Goal: Task Accomplishment & Management: Complete application form

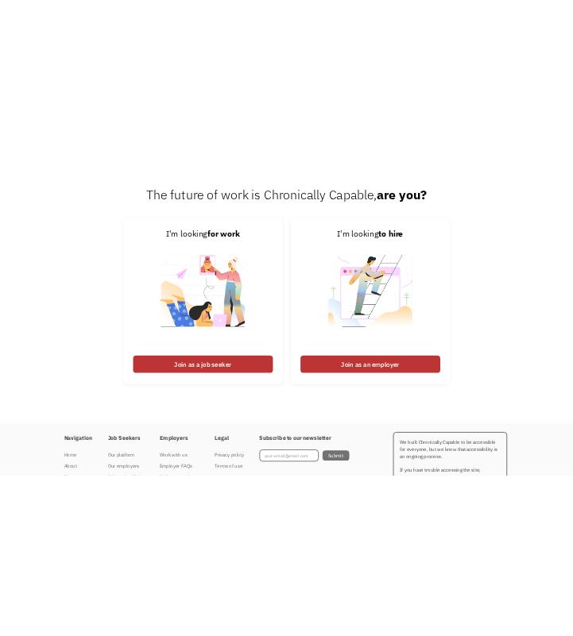
scroll to position [2045, 0]
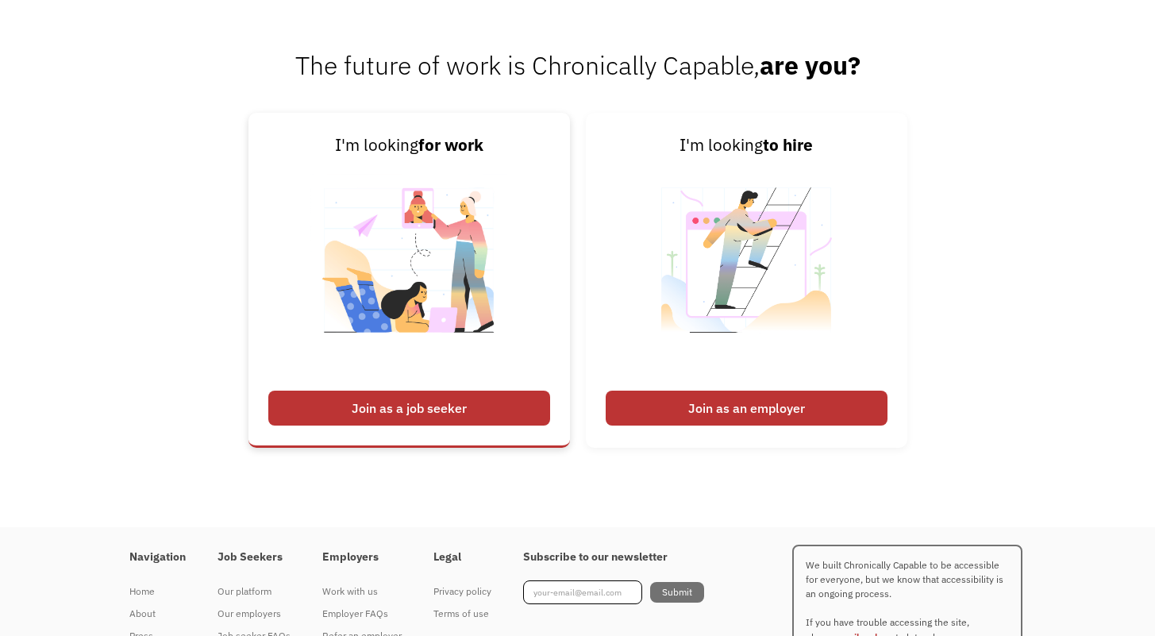
click at [501, 324] on img at bounding box center [409, 270] width 198 height 225
click at [435, 407] on div "Join as a job seeker" at bounding box center [409, 408] width 282 height 35
click at [431, 426] on link "I'm looking for work Join as a job seeker" at bounding box center [410, 280] width 322 height 335
click at [457, 145] on strong "for work" at bounding box center [450, 144] width 65 height 21
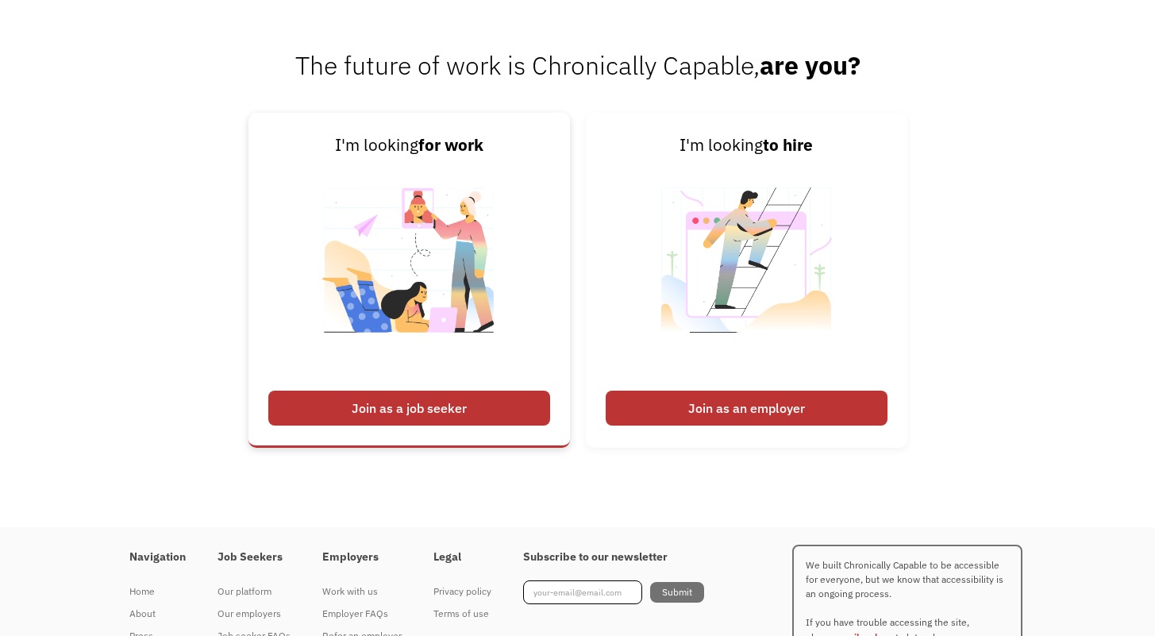
click at [457, 145] on strong "for work" at bounding box center [450, 144] width 65 height 21
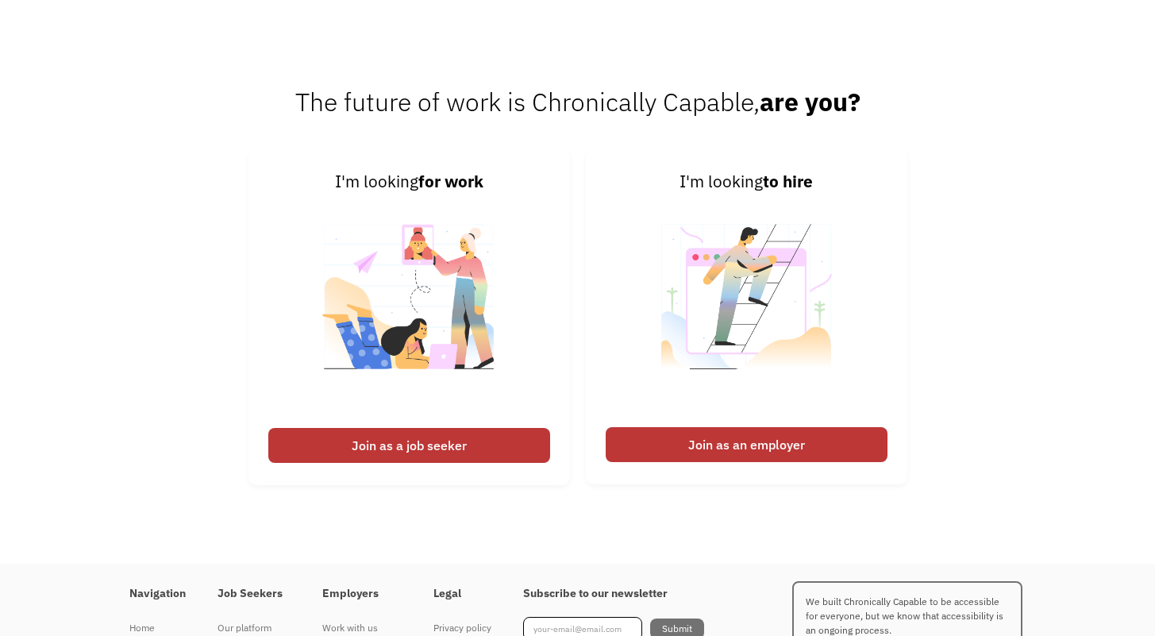
scroll to position [2125, 0]
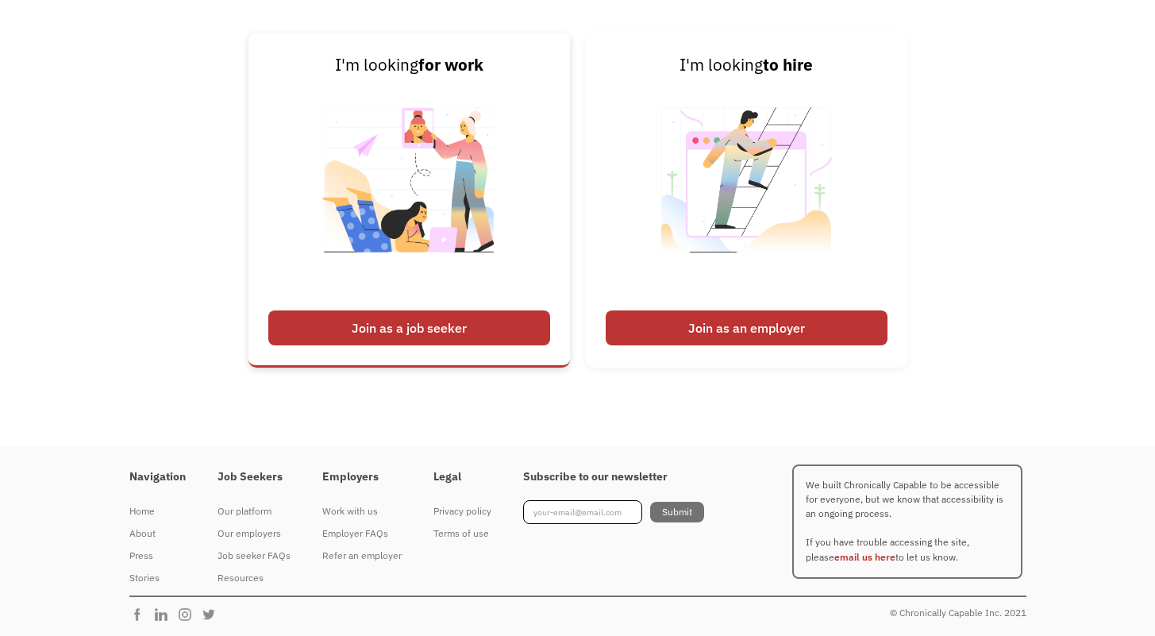
click at [475, 334] on div "Join as a job seeker" at bounding box center [409, 327] width 282 height 35
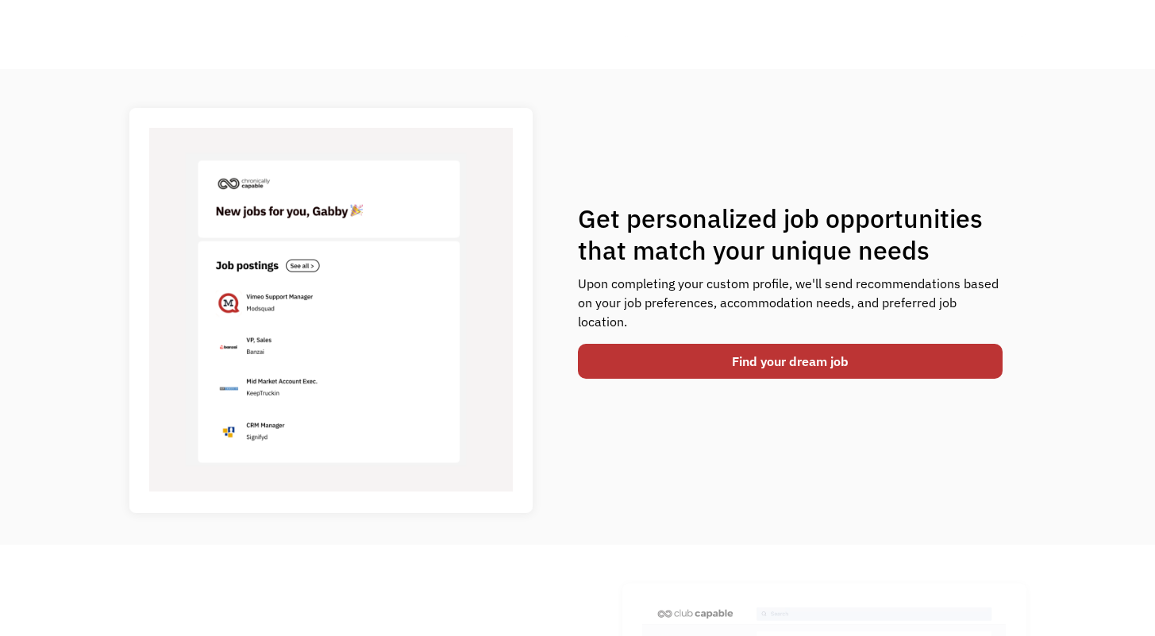
scroll to position [0, 0]
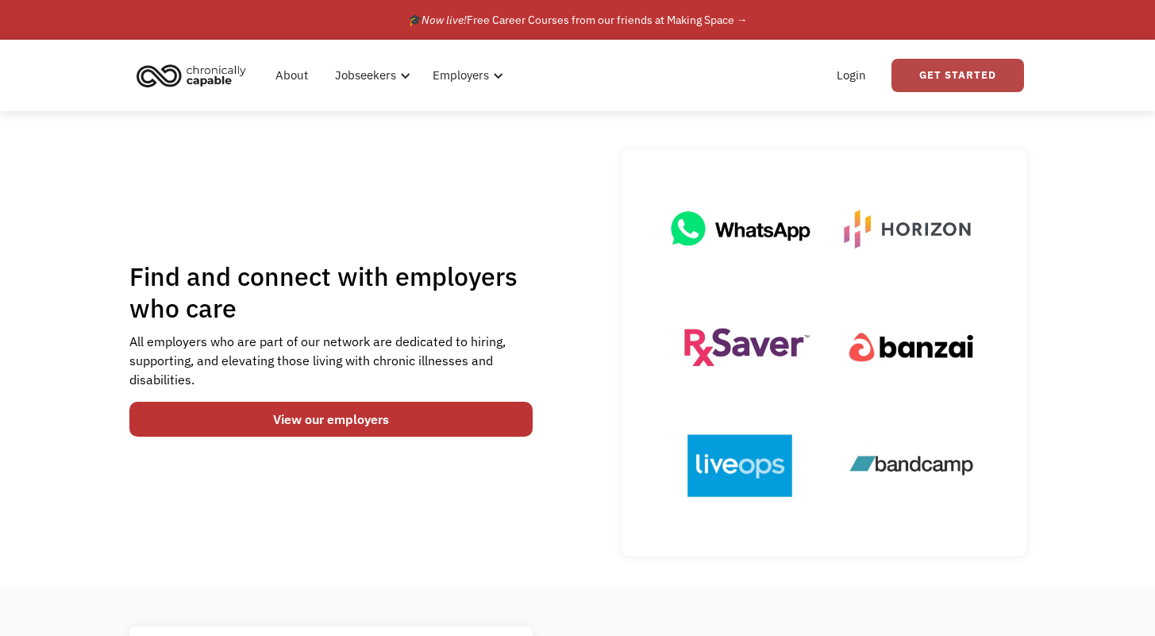
click at [943, 87] on link "Get Started" at bounding box center [958, 75] width 133 height 33
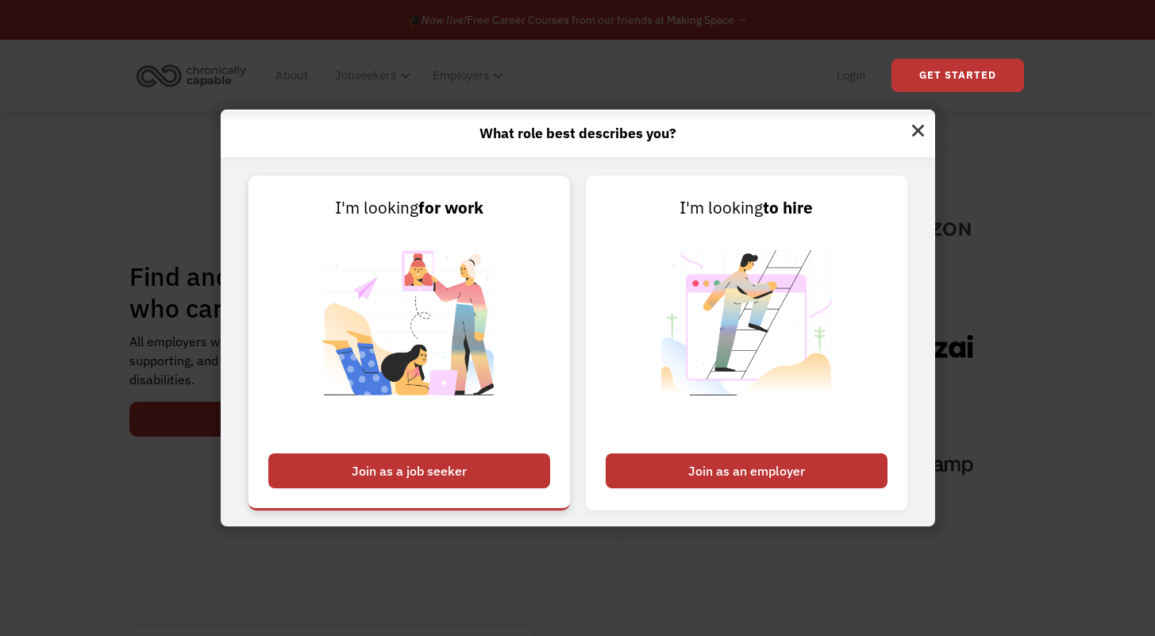
click at [447, 503] on link "I'm looking for work Join as a job seeker" at bounding box center [410, 342] width 322 height 335
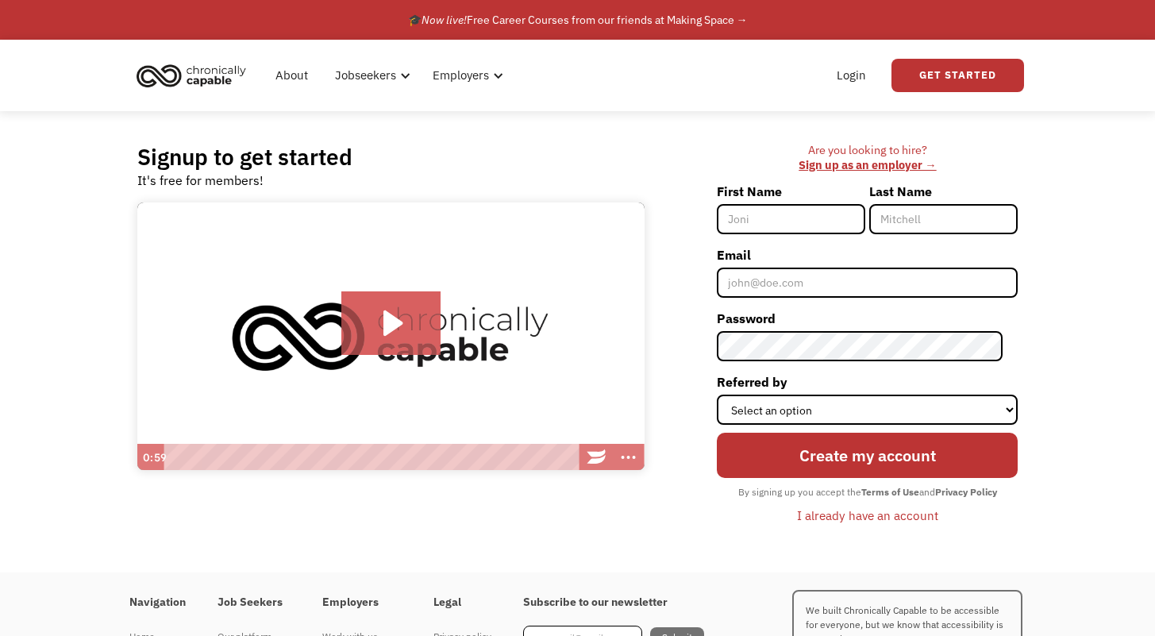
scroll to position [28, 0]
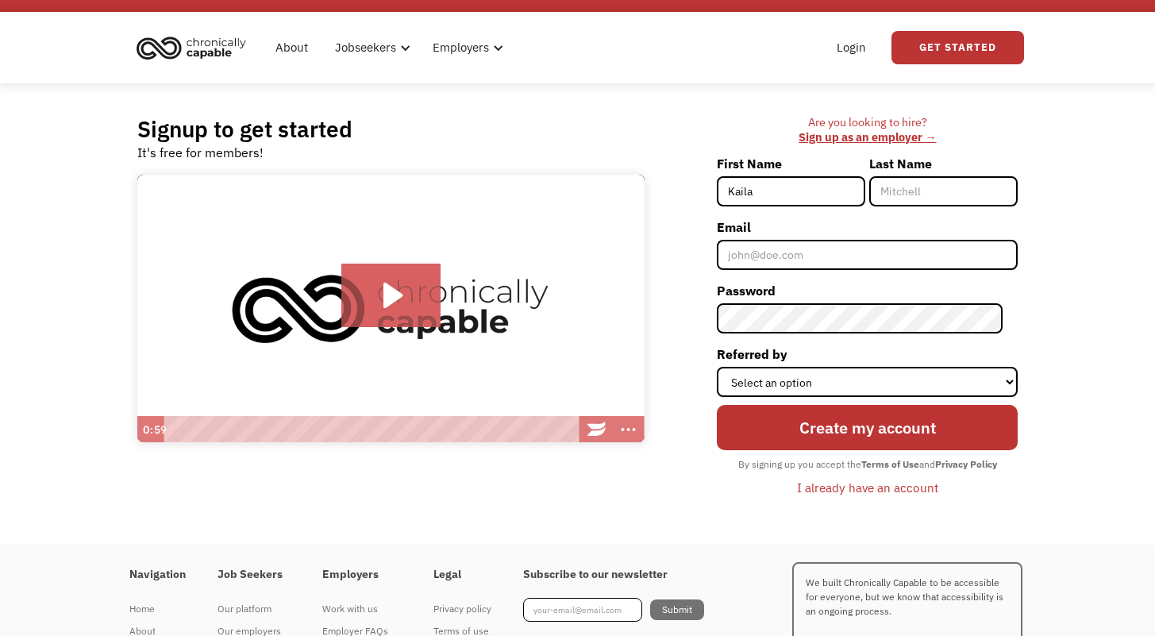
type input "Kaila"
type input "Trawitzki"
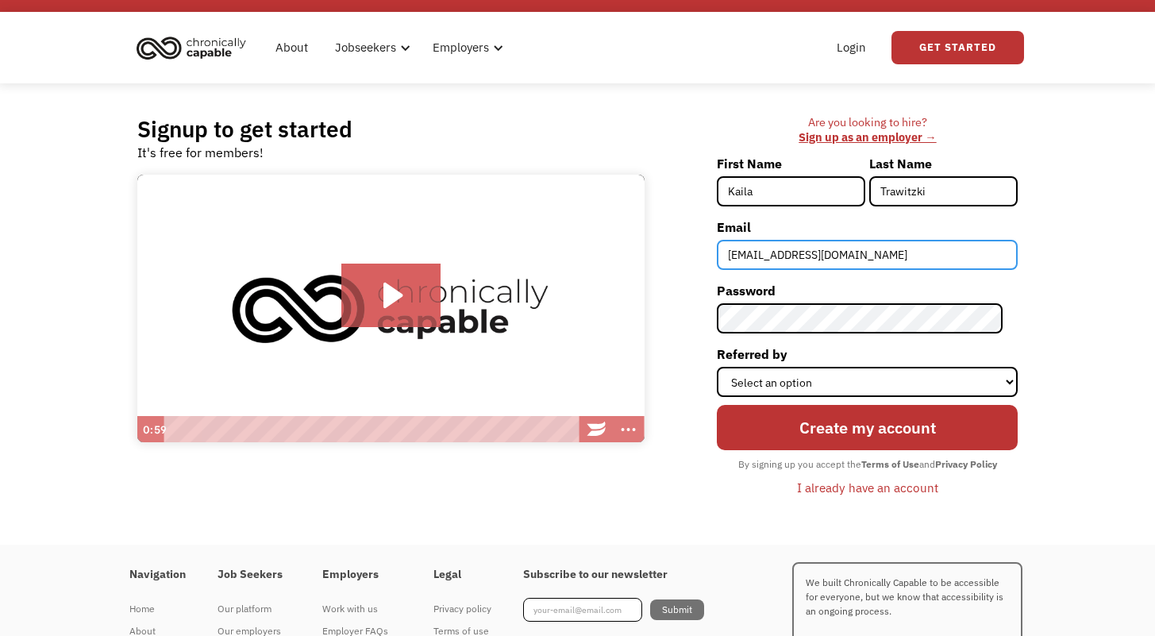
type input "kailatrawitzki@gmail.com"
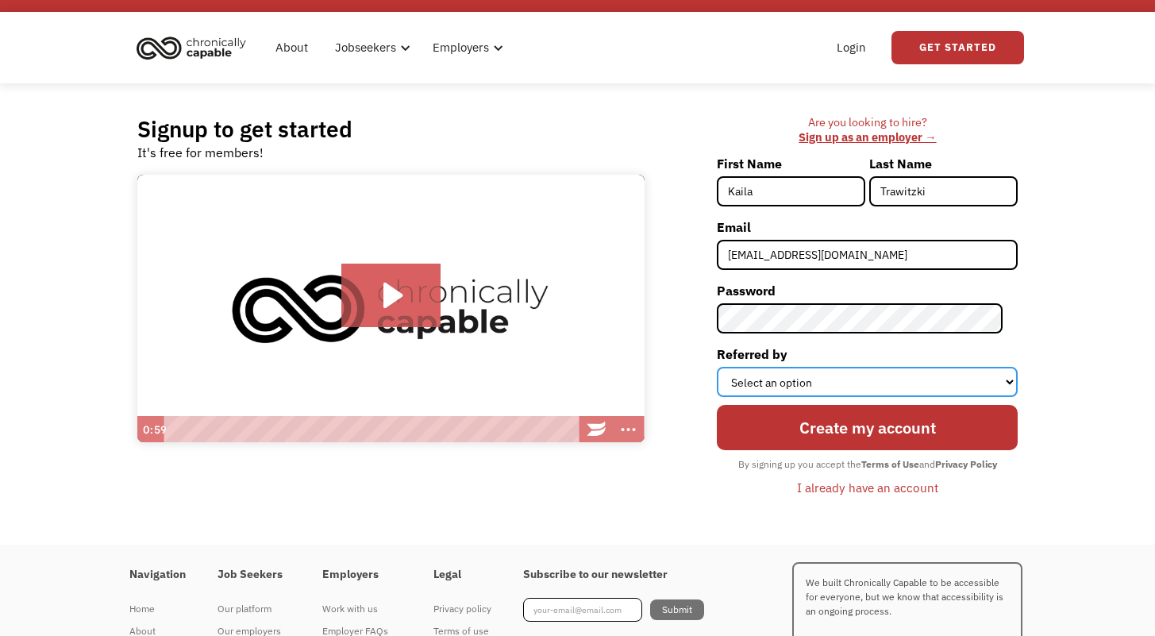
click at [847, 387] on select "Select an option Instagram Facebook Twitter Search Engine News Article Word of …" at bounding box center [867, 382] width 301 height 30
select select "Search Engine"
click at [732, 367] on select "Select an option Instagram Facebook Twitter Search Engine News Article Word of …" at bounding box center [867, 382] width 301 height 30
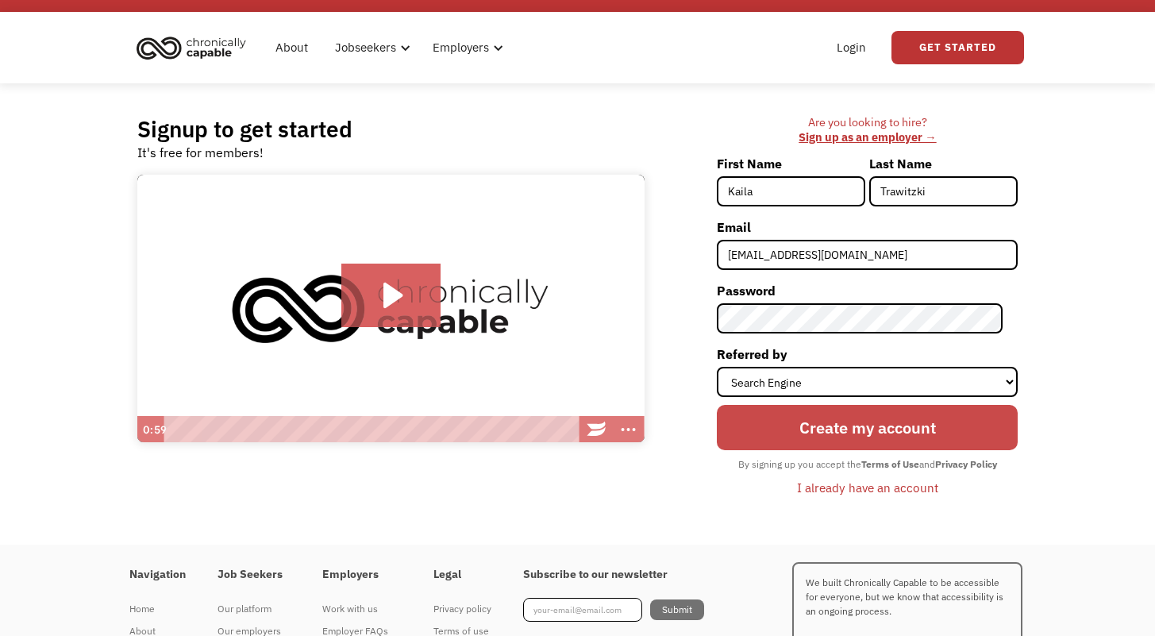
click at [832, 426] on input "Create my account" at bounding box center [867, 427] width 301 height 44
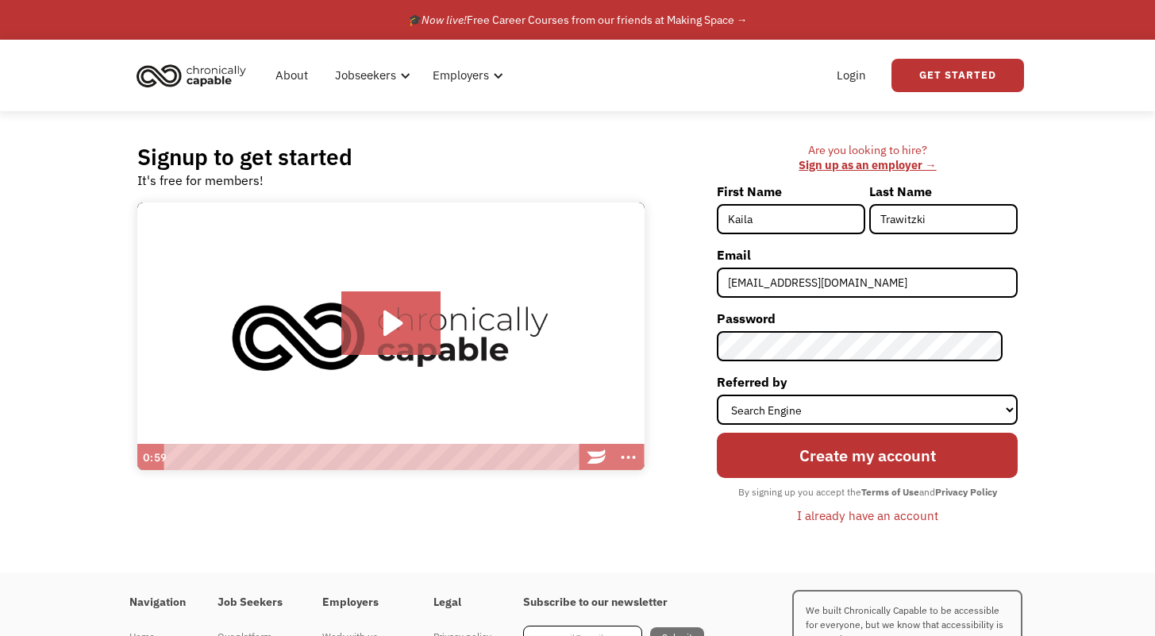
scroll to position [126, 0]
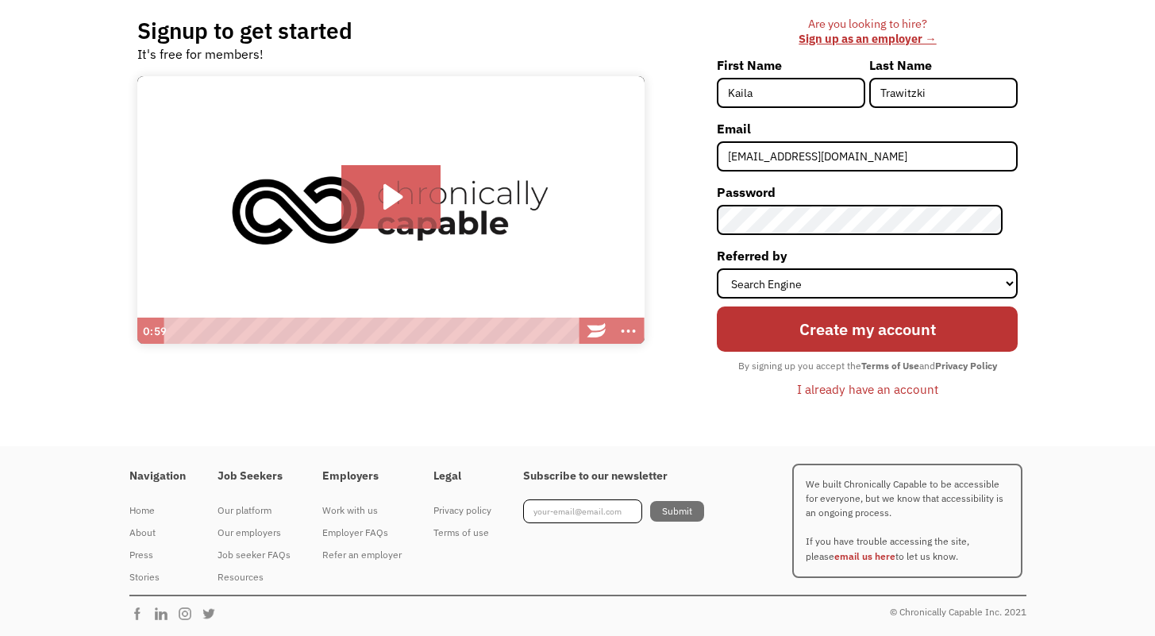
click at [822, 404] on div "Are you looking to hire? ‍ Sign up as an employer → First Name Kaila Last Name …" at bounding box center [867, 216] width 301 height 398
click at [822, 390] on div "I already have an account" at bounding box center [867, 389] width 141 height 19
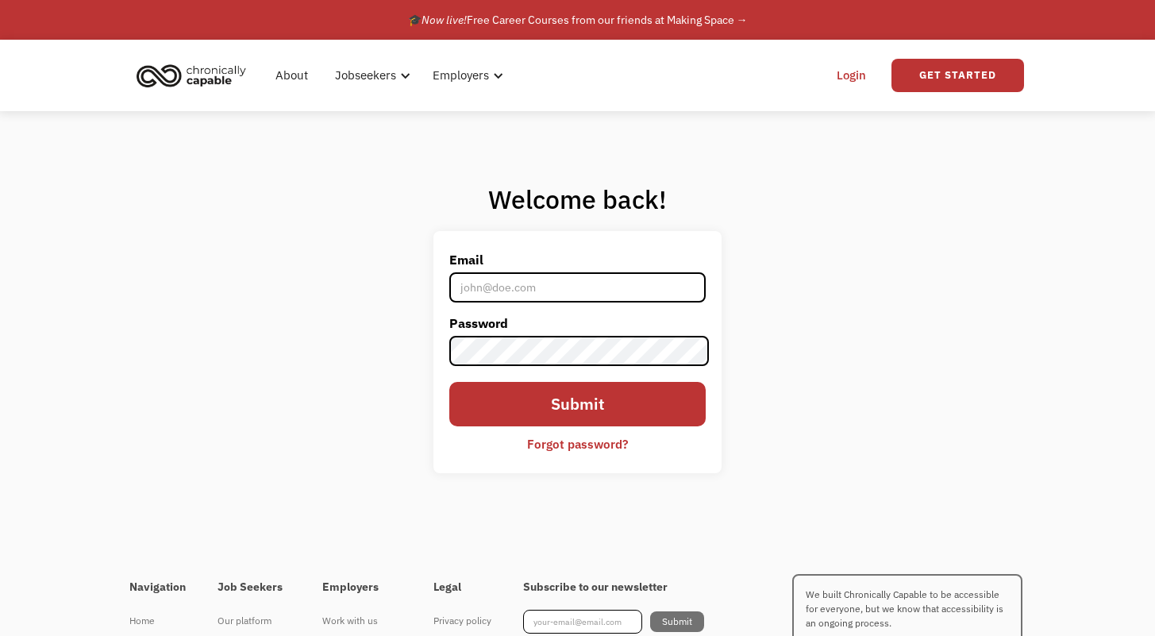
click at [594, 455] on link "Forgot password?" at bounding box center [577, 443] width 125 height 27
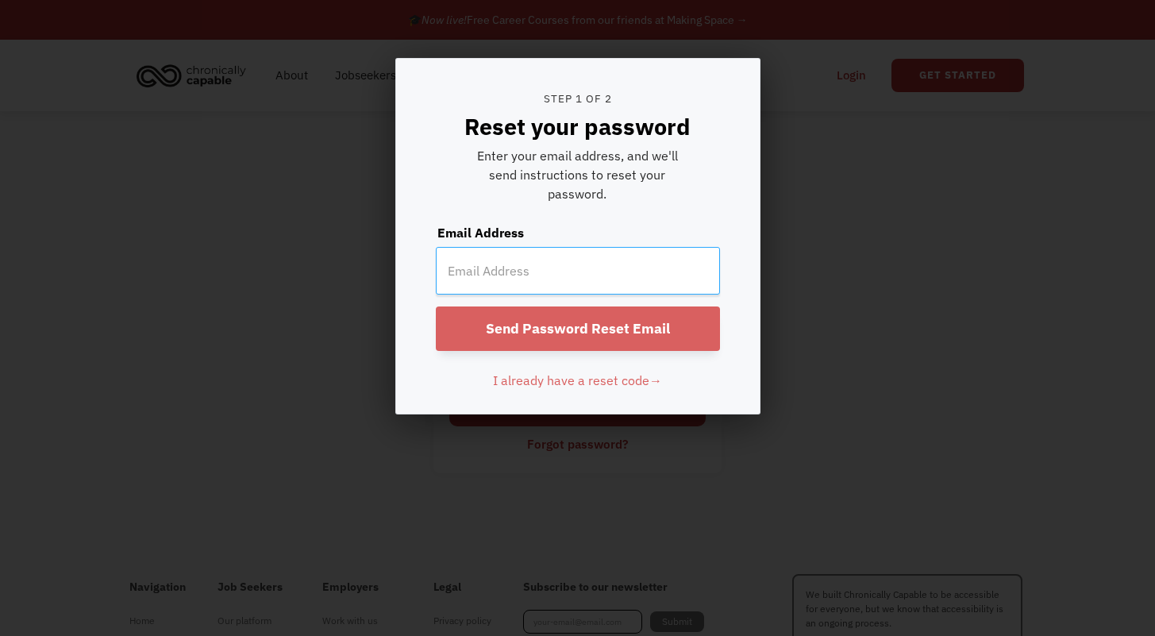
click at [598, 274] on input "email" at bounding box center [578, 271] width 284 height 48
type input "kailatrawitzki@gmail.com"
click at [617, 330] on input "Send Password Reset Email" at bounding box center [578, 329] width 284 height 44
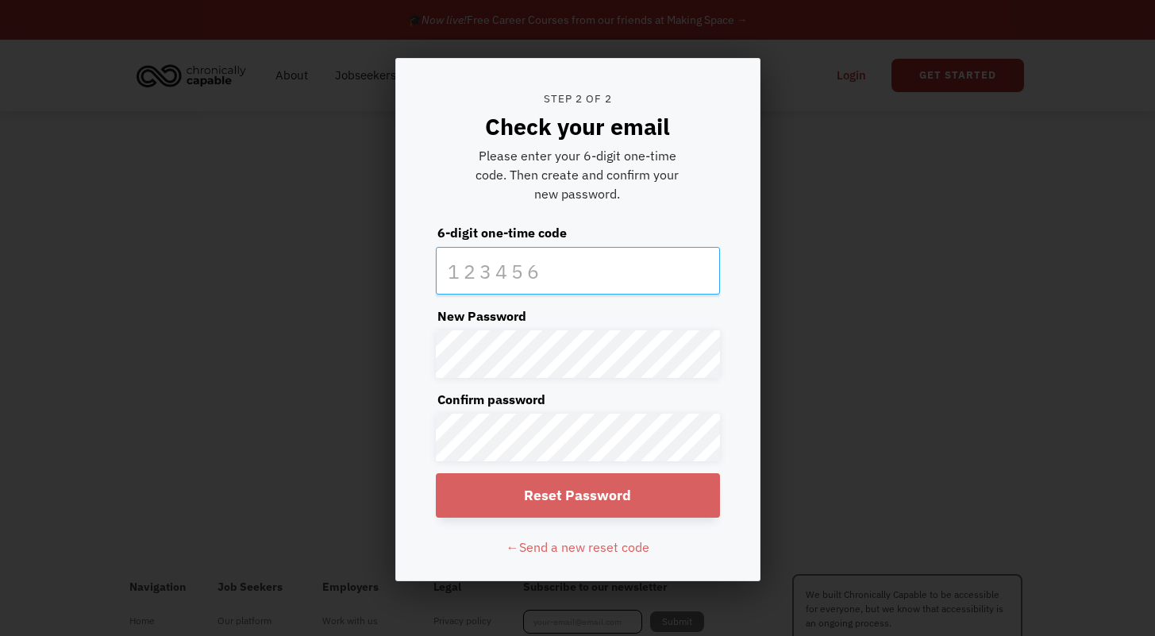
click at [568, 270] on input "text" at bounding box center [578, 271] width 284 height 48
type input "855372"
click at [618, 381] on form "Step 2 of 2 Check your email Please enter your 6-digit one-time code. Then crea…" at bounding box center [578, 320] width 364 height 523
click at [634, 146] on div "Please enter your 6-digit one-time code. Then create and confirm your new passw…" at bounding box center [577, 174] width 227 height 57
click at [526, 408] on label "Confirm password" at bounding box center [578, 399] width 284 height 19
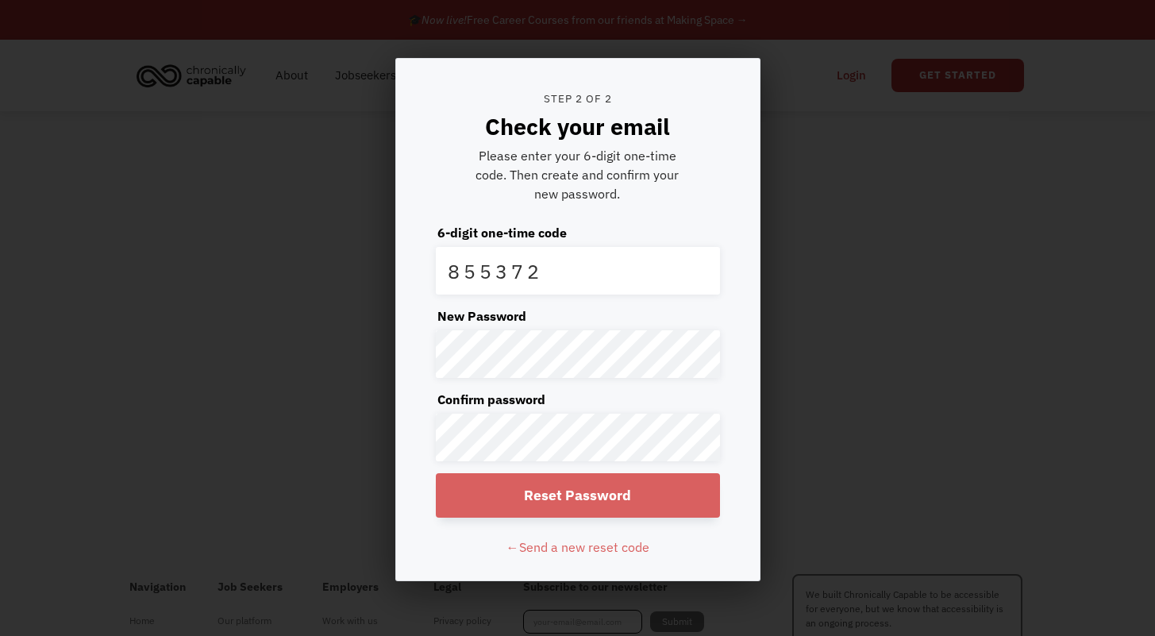
click at [618, 405] on label "Confirm password" at bounding box center [578, 399] width 284 height 19
click at [642, 513] on input "Reset Password" at bounding box center [578, 495] width 284 height 44
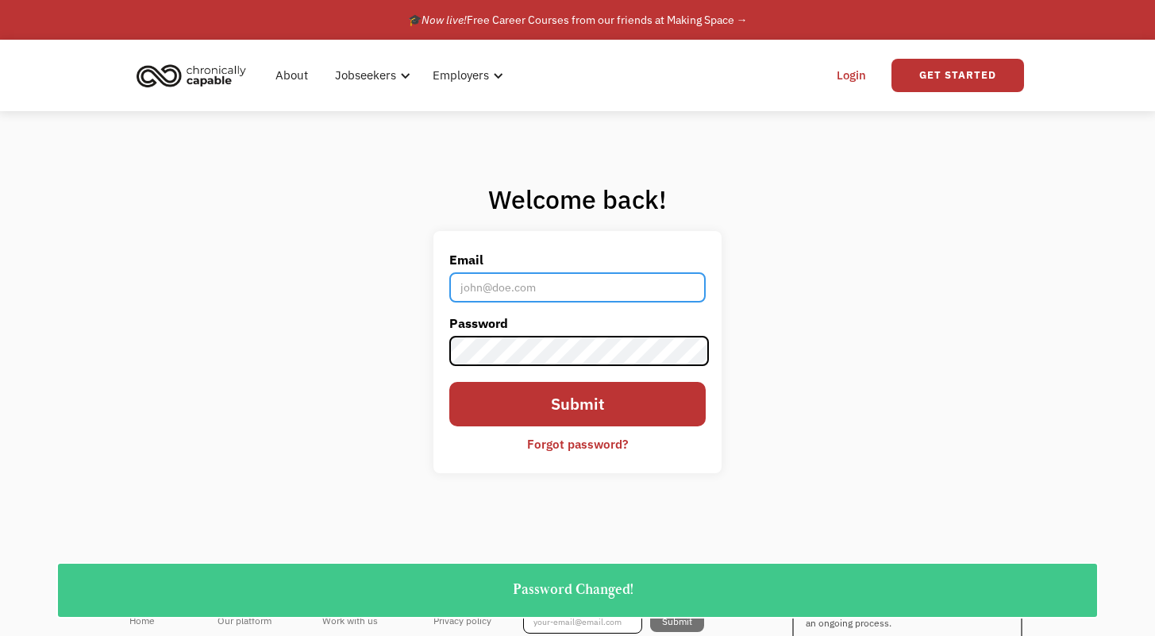
click at [667, 277] on input "Email" at bounding box center [577, 287] width 257 height 30
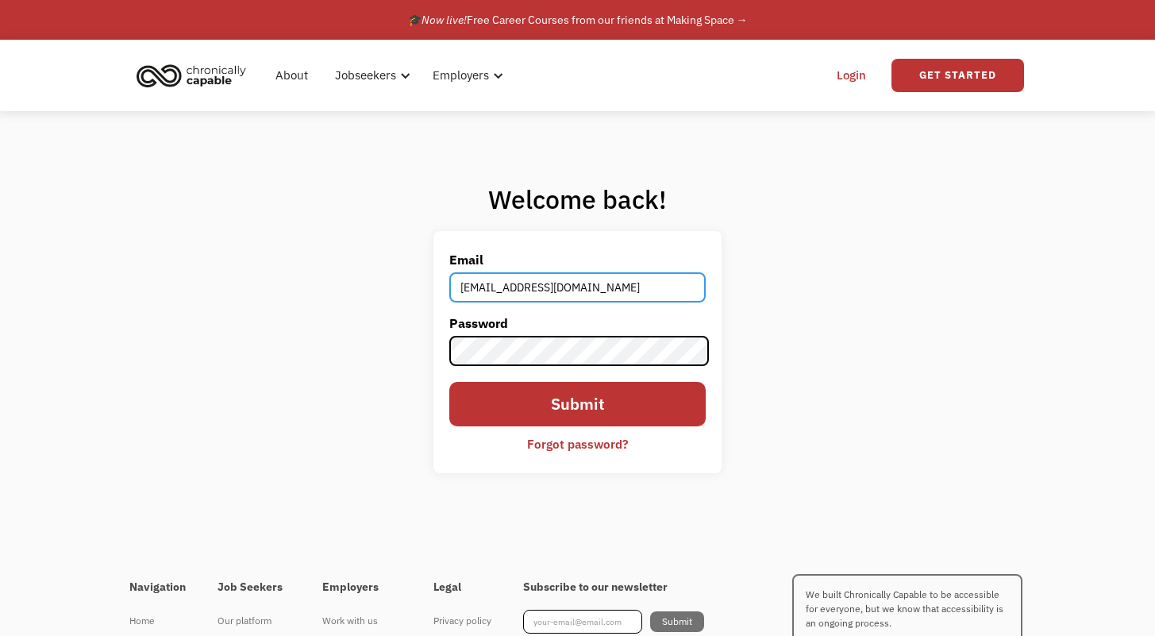
type input "kailatrawitzki@gmail.com"
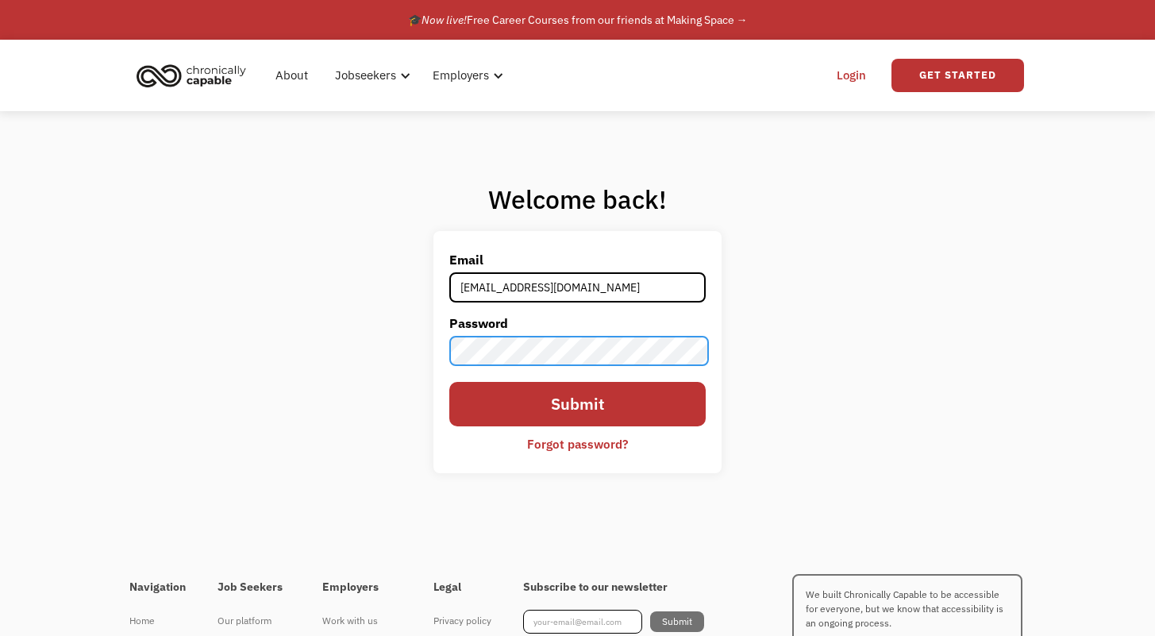
click at [449, 382] on input "Submit" at bounding box center [577, 404] width 257 height 44
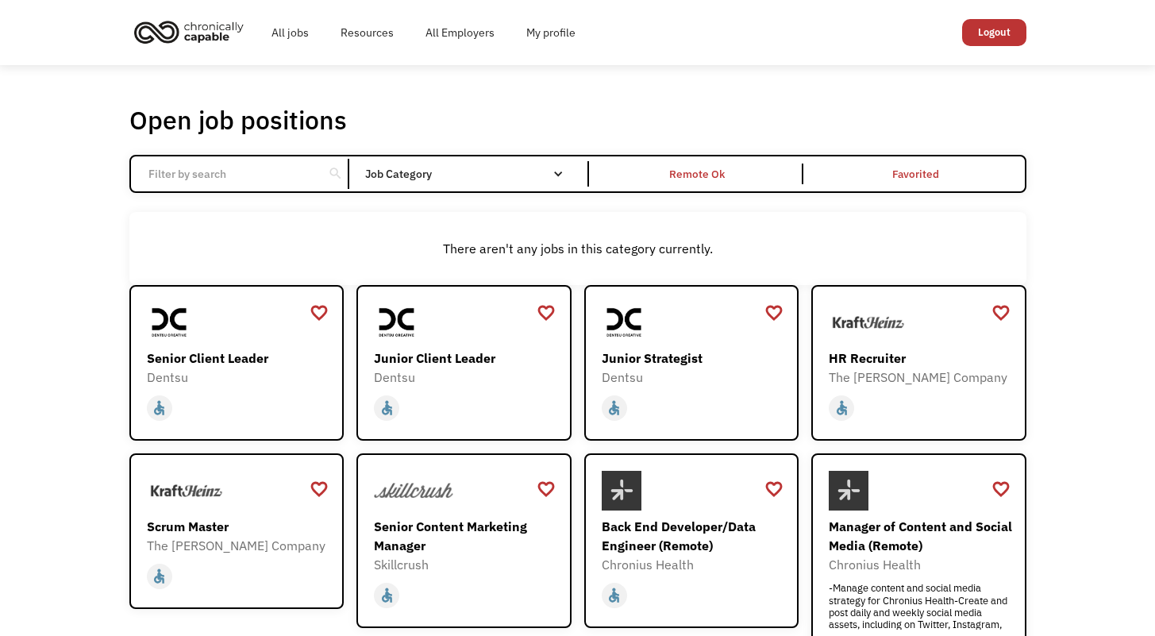
click at [731, 124] on div "Open job positions You have X liked items Search" at bounding box center [577, 120] width 897 height 32
click at [688, 546] on div "Back End Developer/Data Engineer (Remote)" at bounding box center [694, 536] width 184 height 38
click at [232, 239] on div "There aren't any jobs in this category currently." at bounding box center [577, 248] width 881 height 19
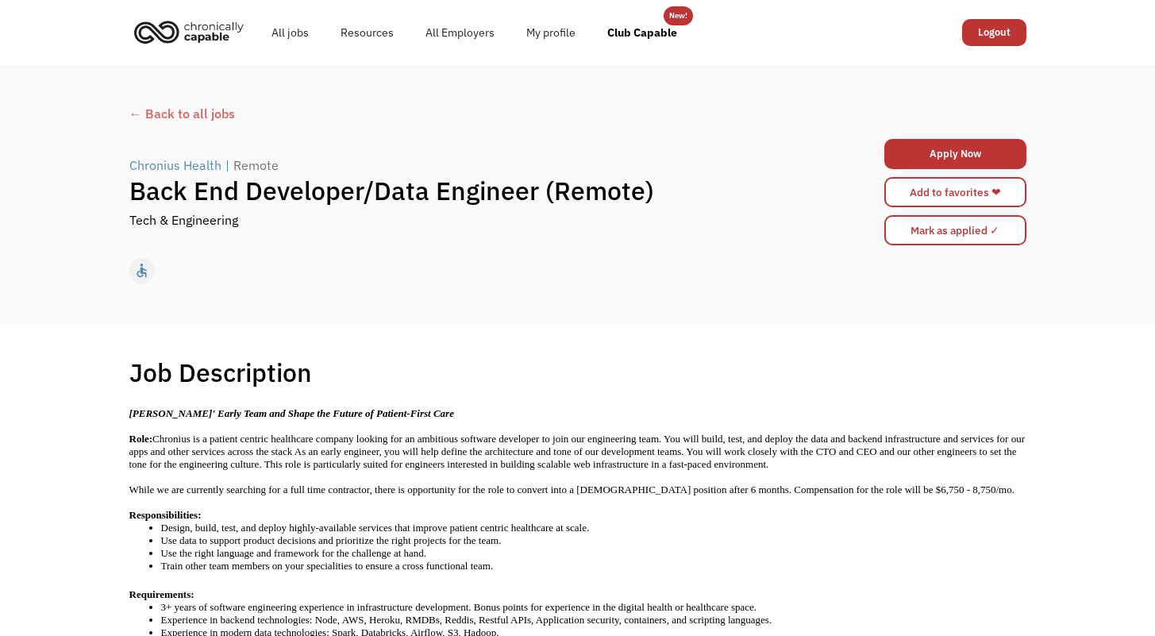
click at [190, 115] on div "← Back to all jobs" at bounding box center [577, 113] width 897 height 19
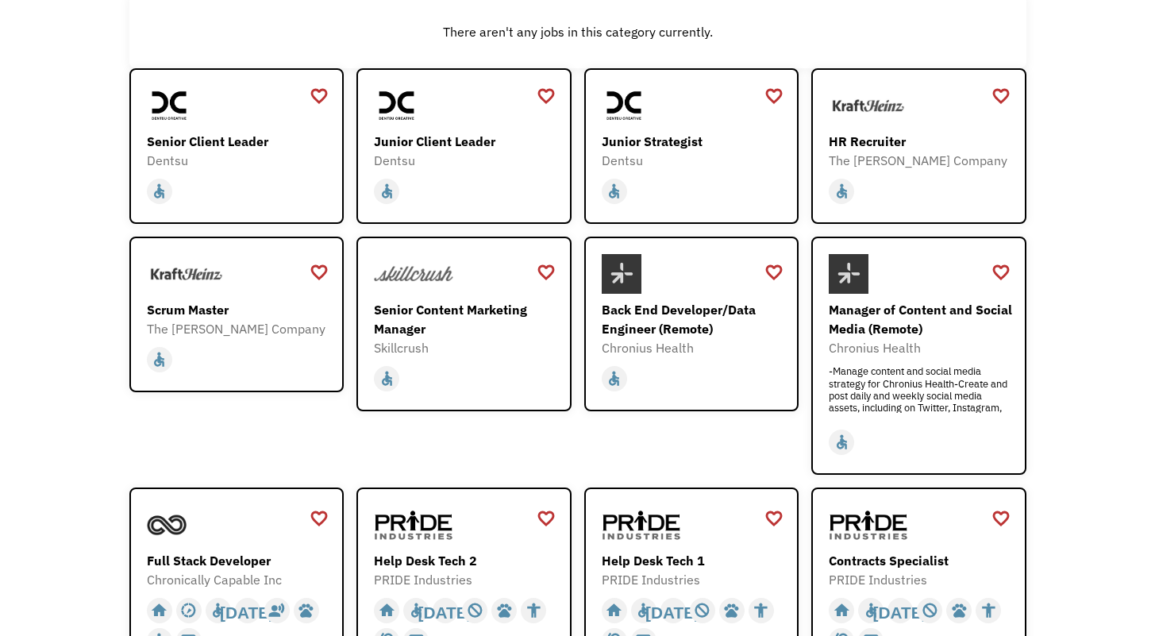
scroll to position [205, 0]
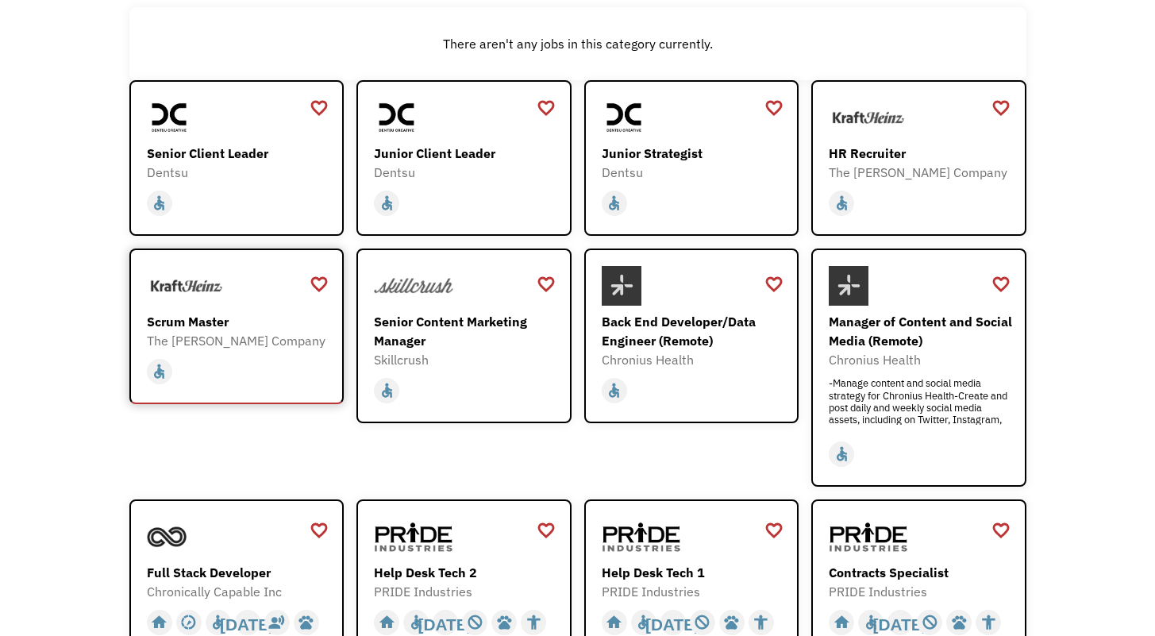
click at [202, 306] on div "Scrum Master The Kraft Heinz Company https://careers.kraftheinz.com/careers/Pip…" at bounding box center [239, 308] width 184 height 84
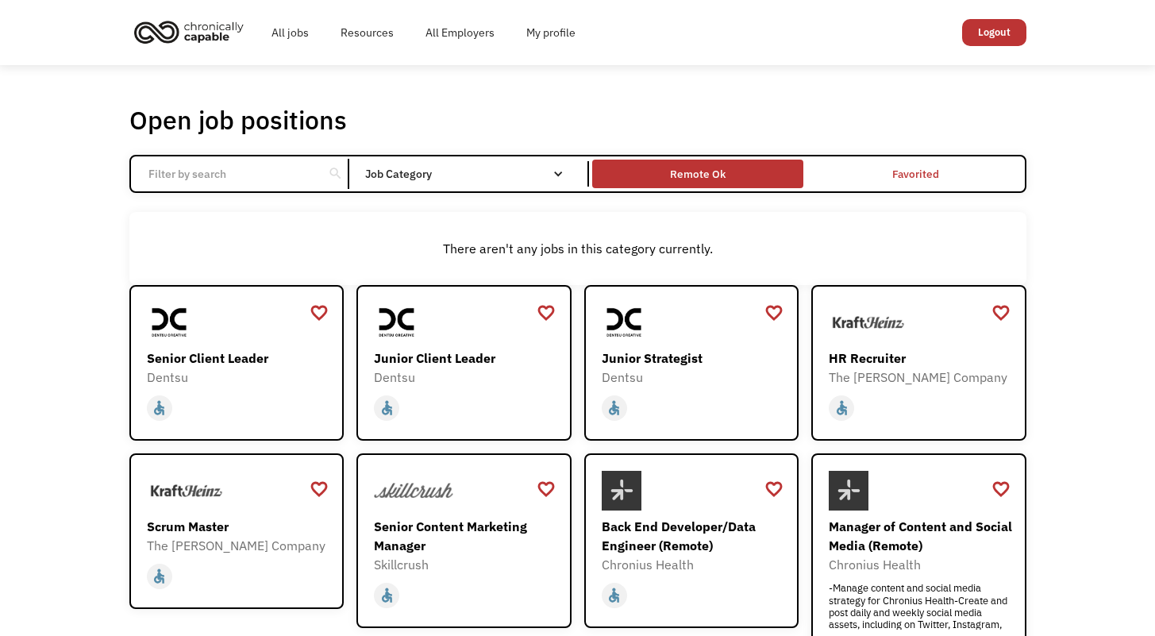
click at [664, 172] on div "Remote Ok" at bounding box center [697, 174] width 211 height 21
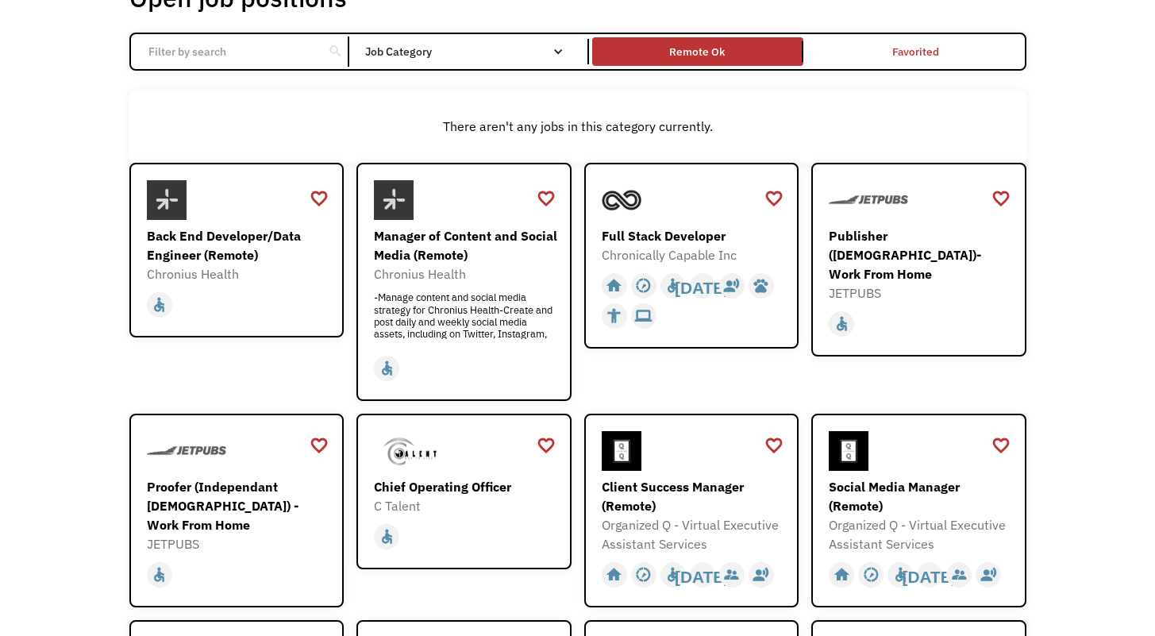
scroll to position [128, 0]
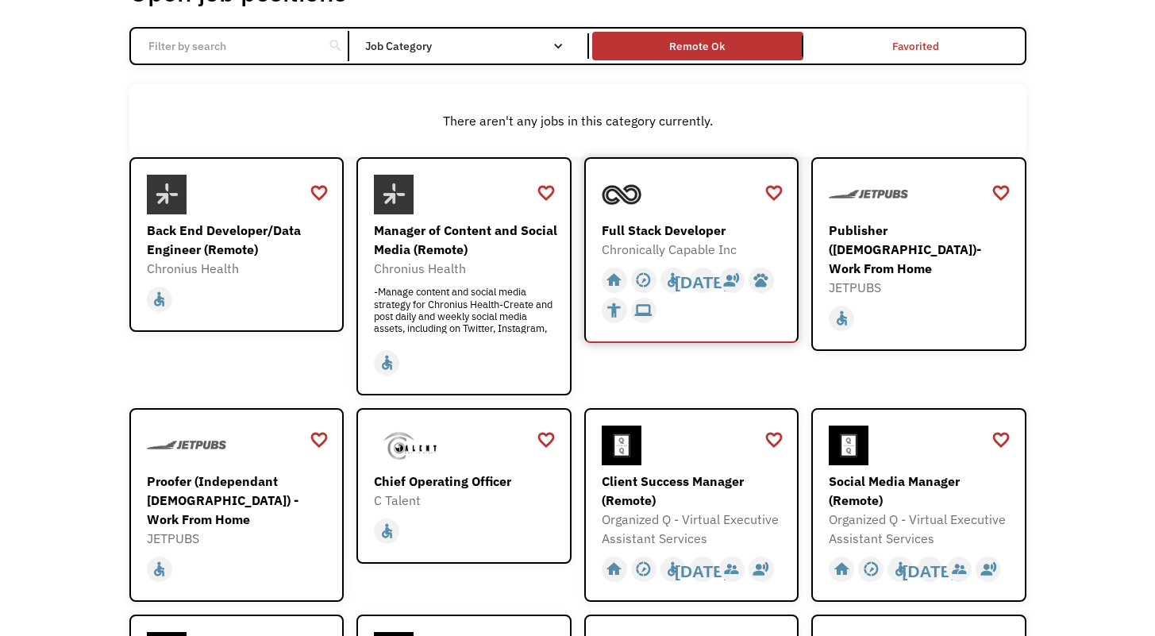
click at [664, 242] on div "Chronically Capable Inc" at bounding box center [694, 249] width 184 height 19
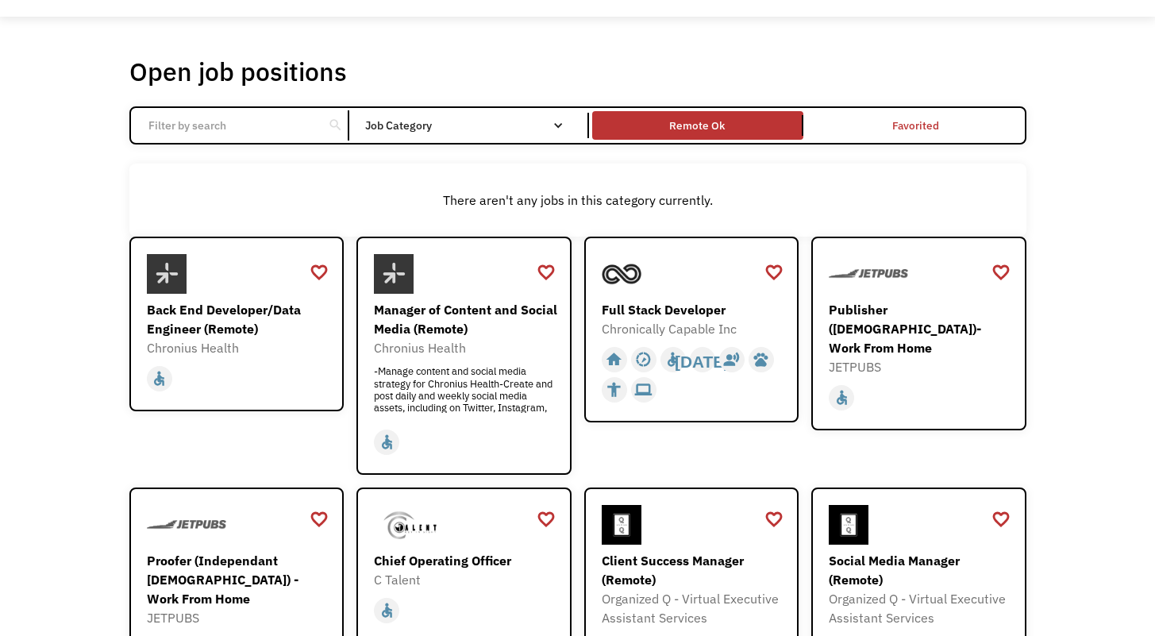
scroll to position [0, 0]
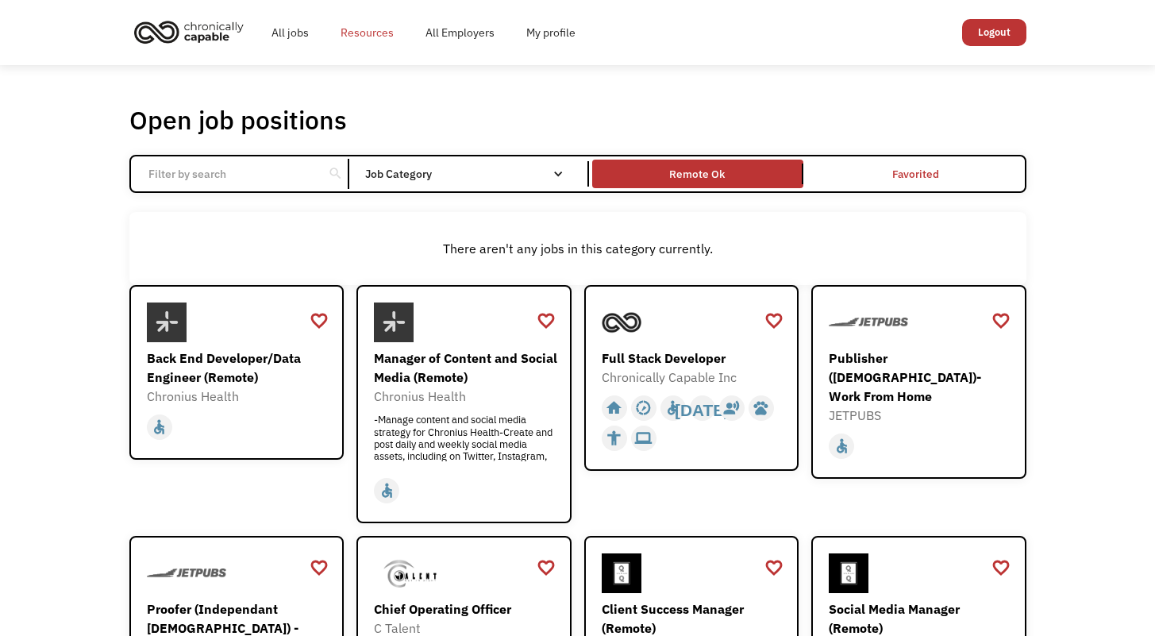
click at [375, 26] on link "Resources" at bounding box center [367, 32] width 85 height 51
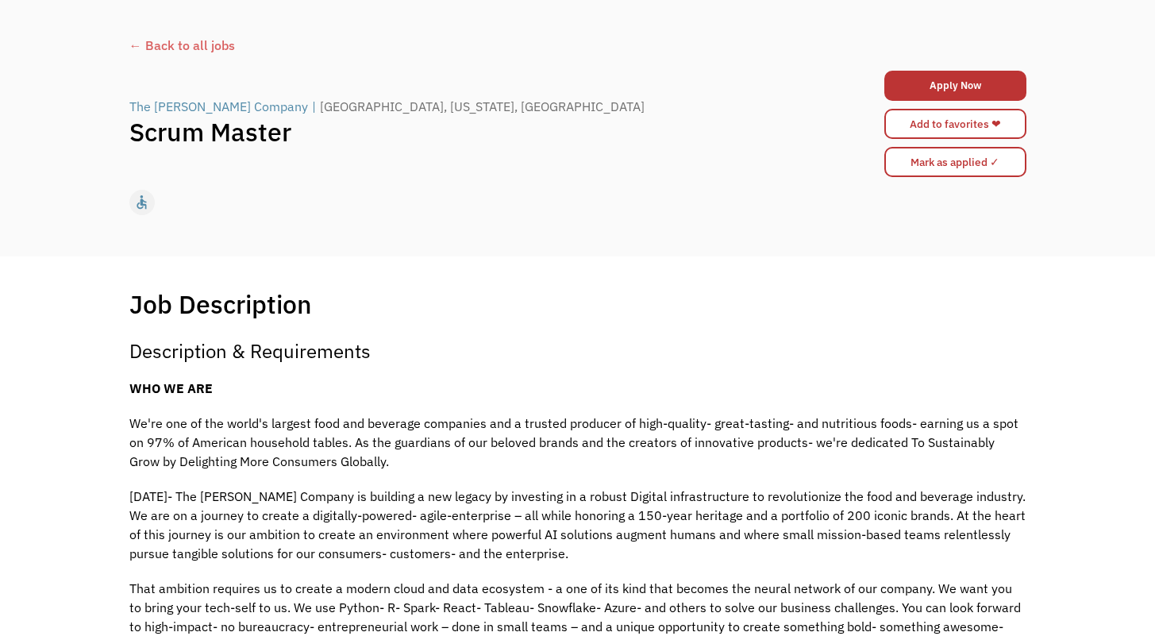
scroll to position [56, 0]
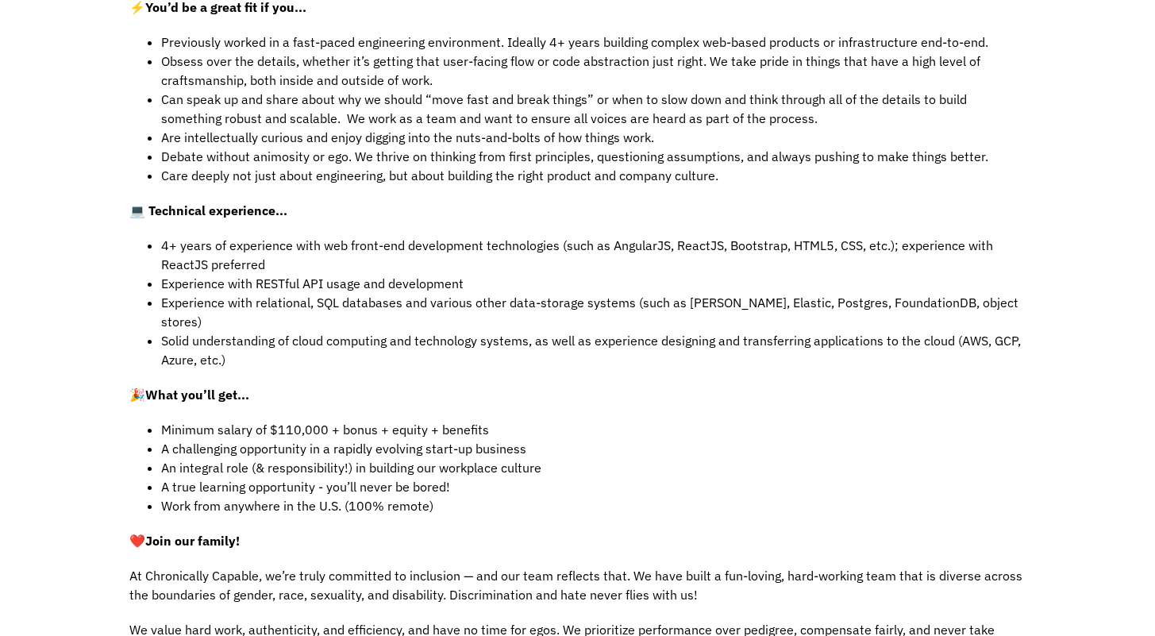
scroll to position [731, 0]
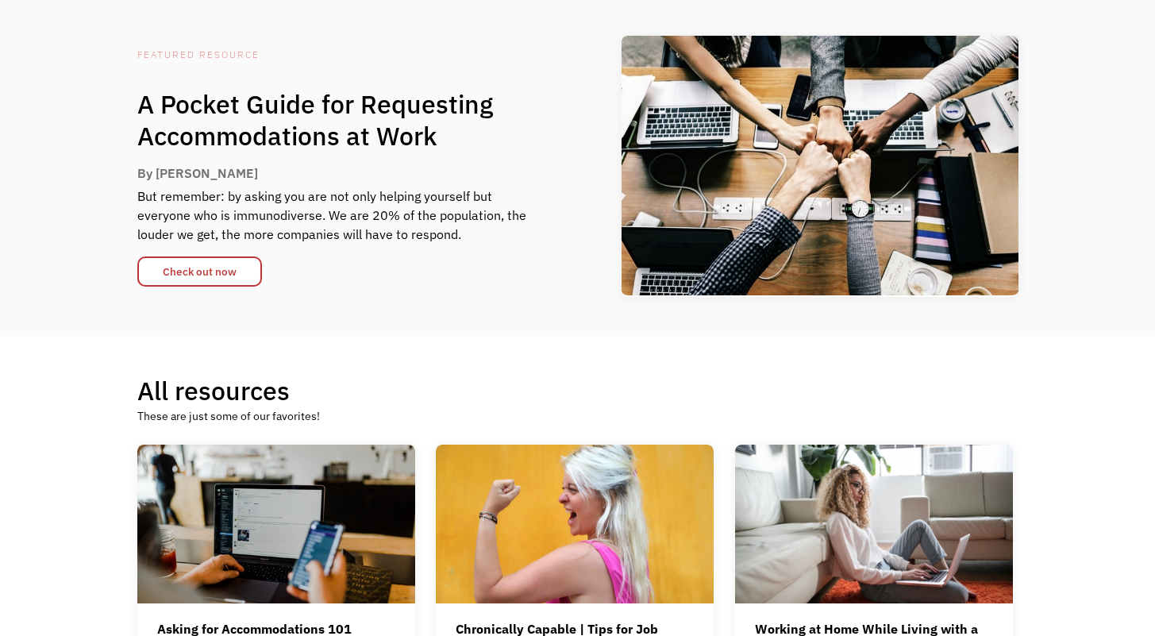
scroll to position [67, 0]
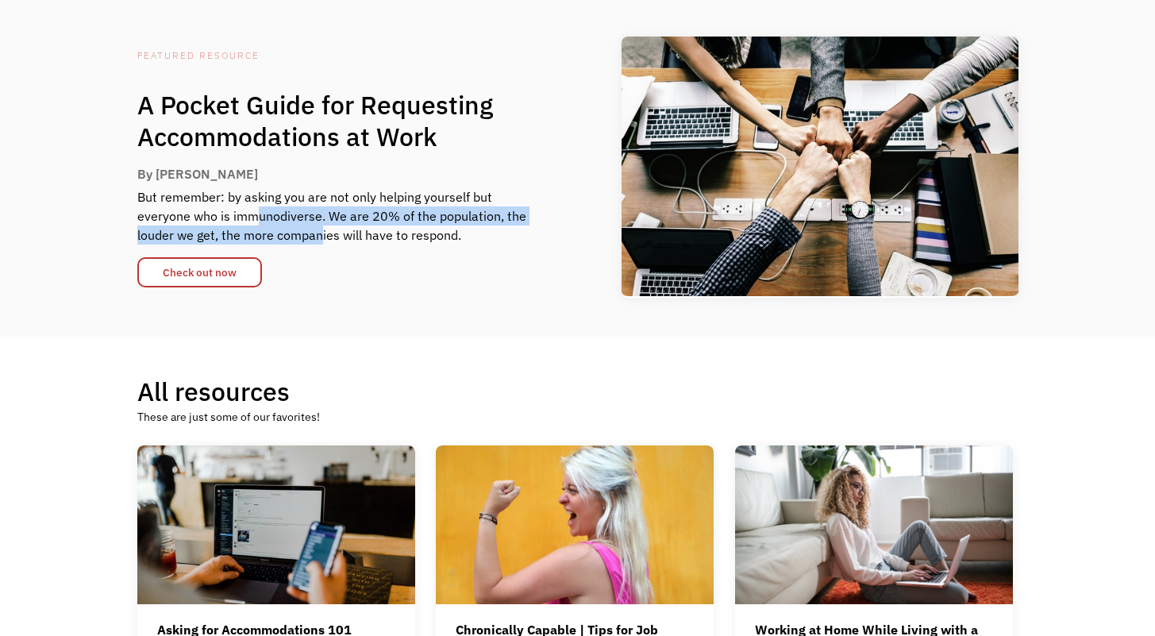
drag, startPoint x: 253, startPoint y: 221, endPoint x: 319, endPoint y: 230, distance: 67.4
click at [319, 230] on div "But remember: by asking you are not only helping yourself but everyone who is i…" at bounding box center [335, 215] width 397 height 57
click at [319, 229] on div "But remember: by asking you are not only helping yourself but everyone who is i…" at bounding box center [335, 215] width 397 height 57
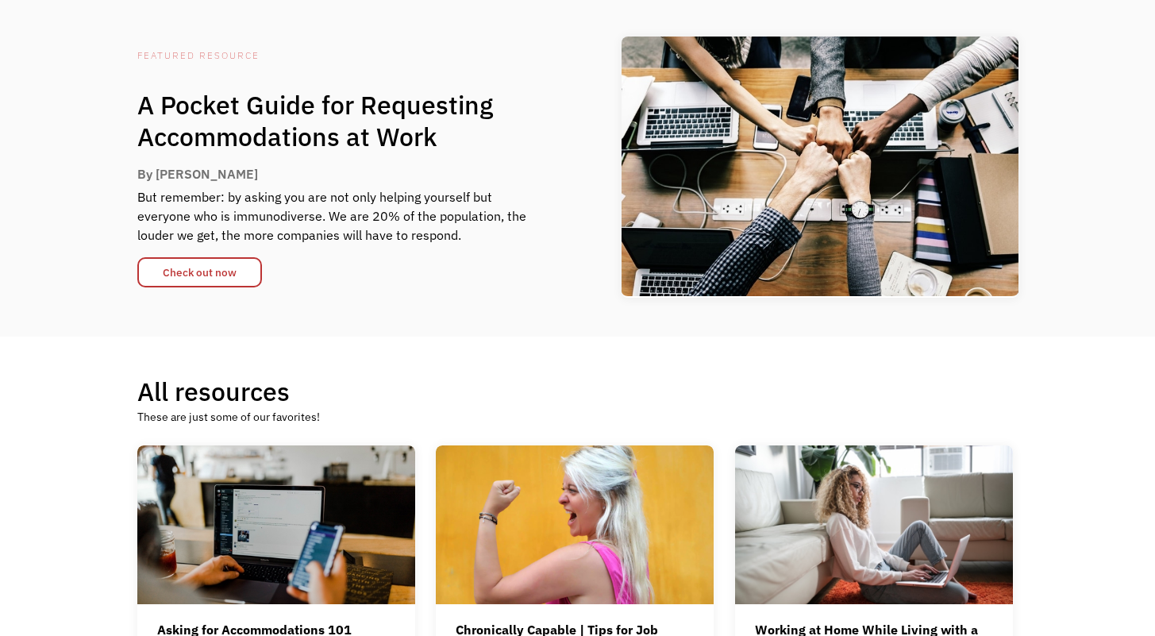
click at [219, 249] on div "Featured RESOURCE A Pocket Guide for Requesting Accommodations at Work By Liz A…" at bounding box center [335, 166] width 397 height 241
click at [219, 261] on link "Check out now" at bounding box center [199, 272] width 125 height 30
